Goal: Browse casually: Explore the website without a specific task or goal

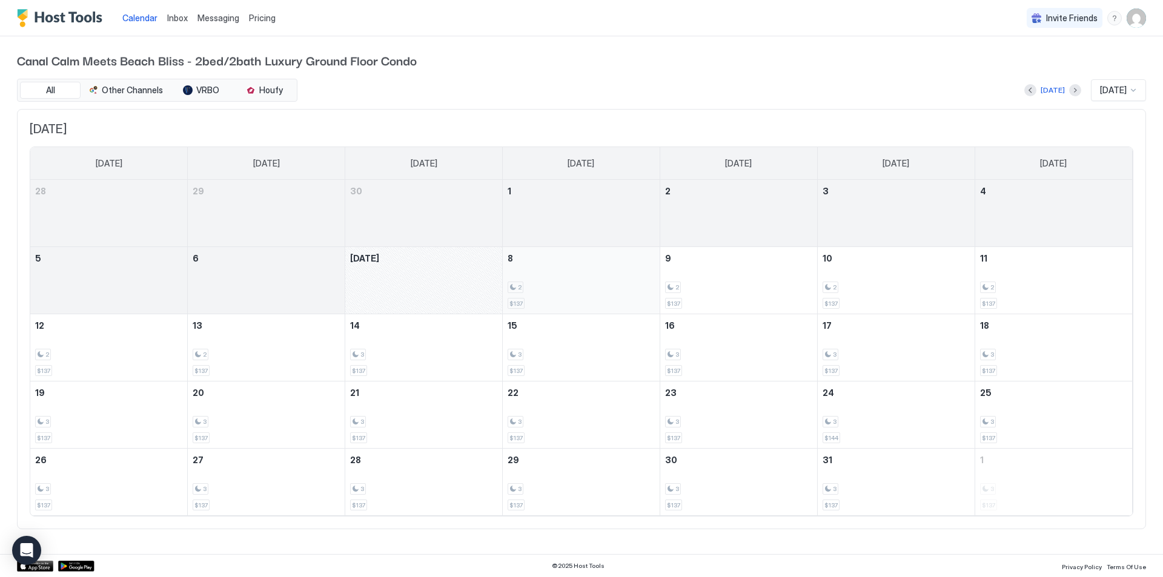
drag, startPoint x: 0, startPoint y: 0, endPoint x: 559, endPoint y: 274, distance: 623.1
click at [559, 274] on div "2 $137" at bounding box center [580, 280] width 147 height 57
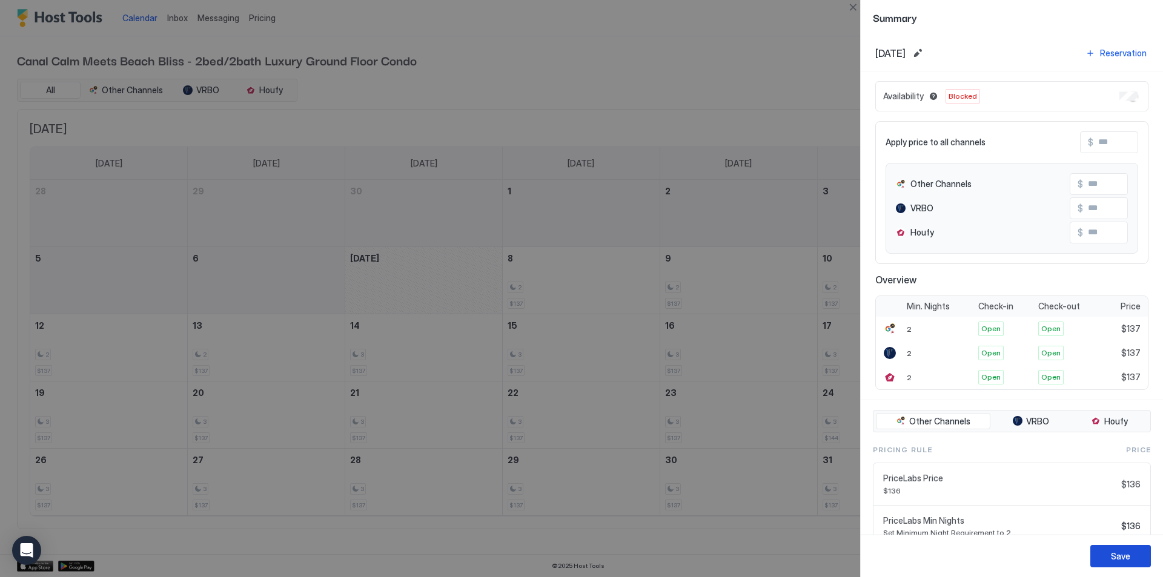
click at [1115, 553] on div "Save" at bounding box center [1119, 556] width 19 height 13
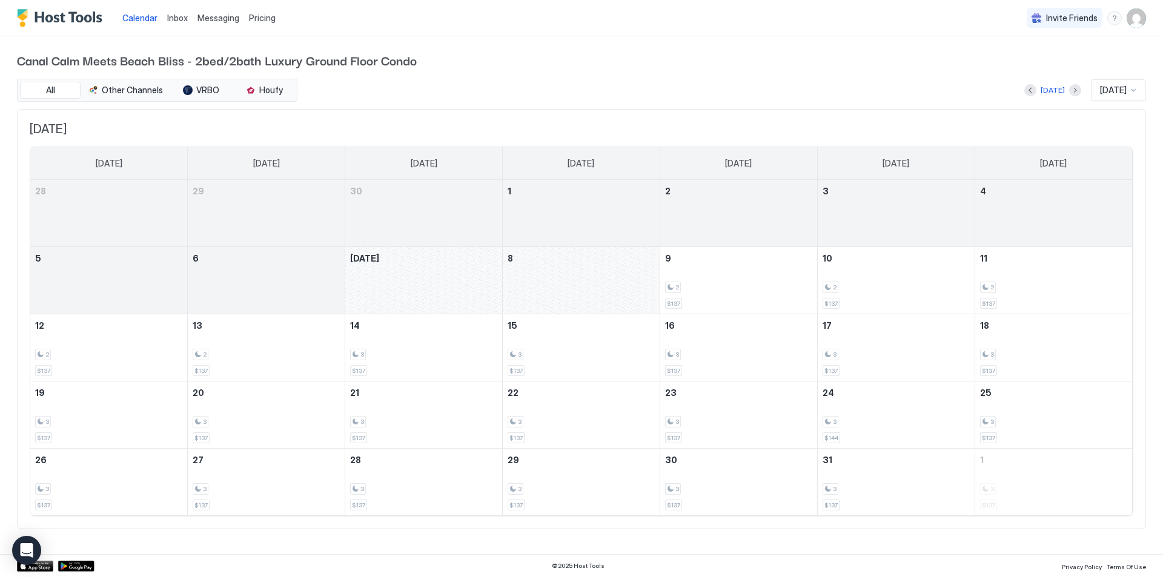
click at [1132, 90] on div at bounding box center [1133, 90] width 10 height 10
click at [1117, 243] on span "Nov 2025" at bounding box center [1111, 243] width 24 height 9
